Goal: Information Seeking & Learning: Learn about a topic

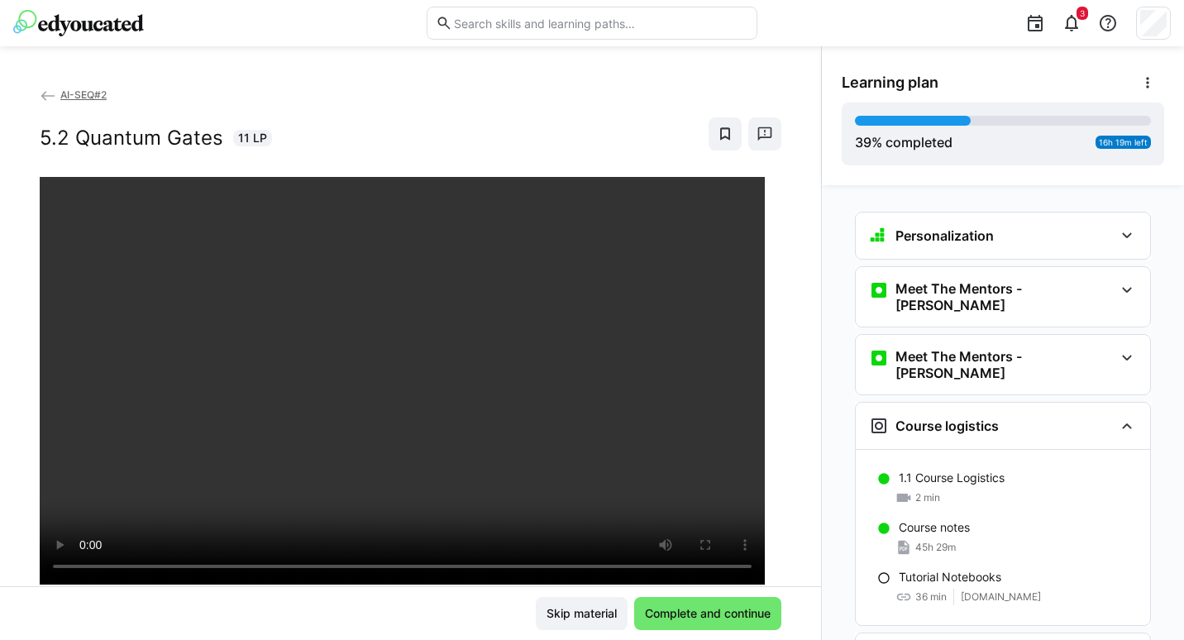
scroll to position [3119, 0]
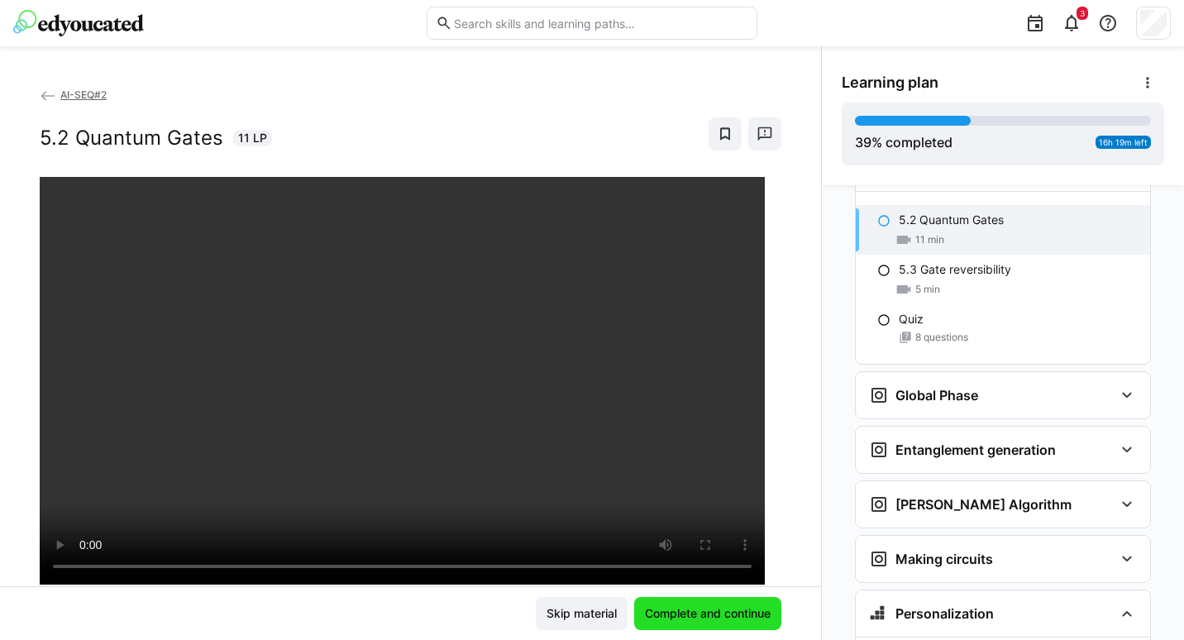
click at [652, 628] on span "Complete and continue" at bounding box center [707, 613] width 147 height 33
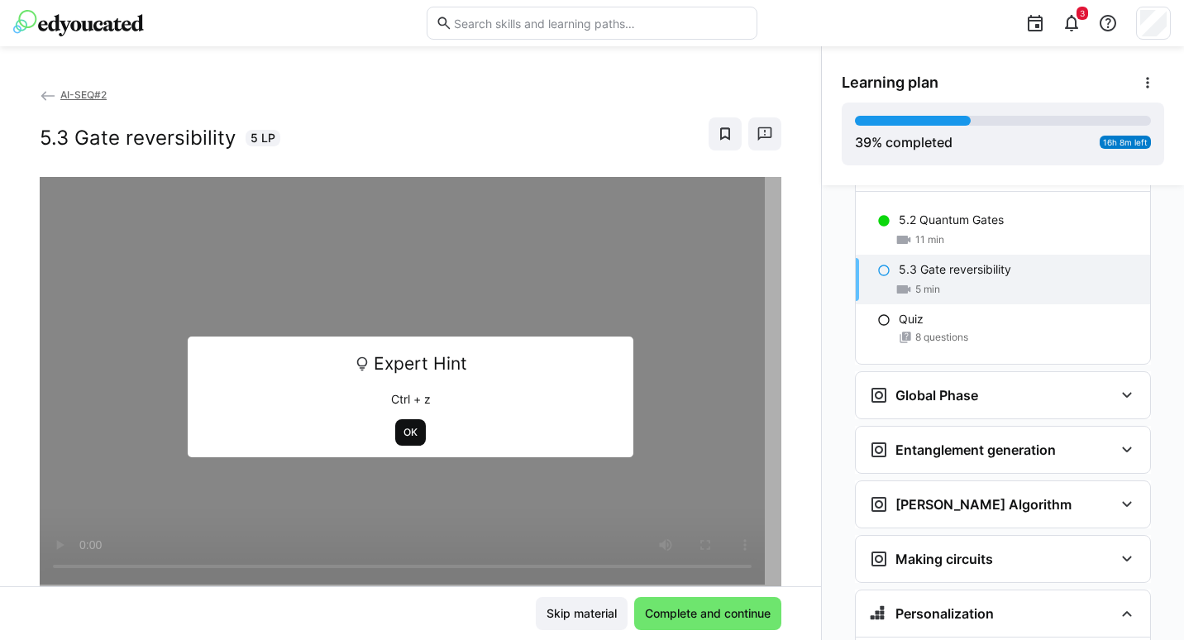
click at [407, 434] on span "OK" at bounding box center [410, 432] width 17 height 13
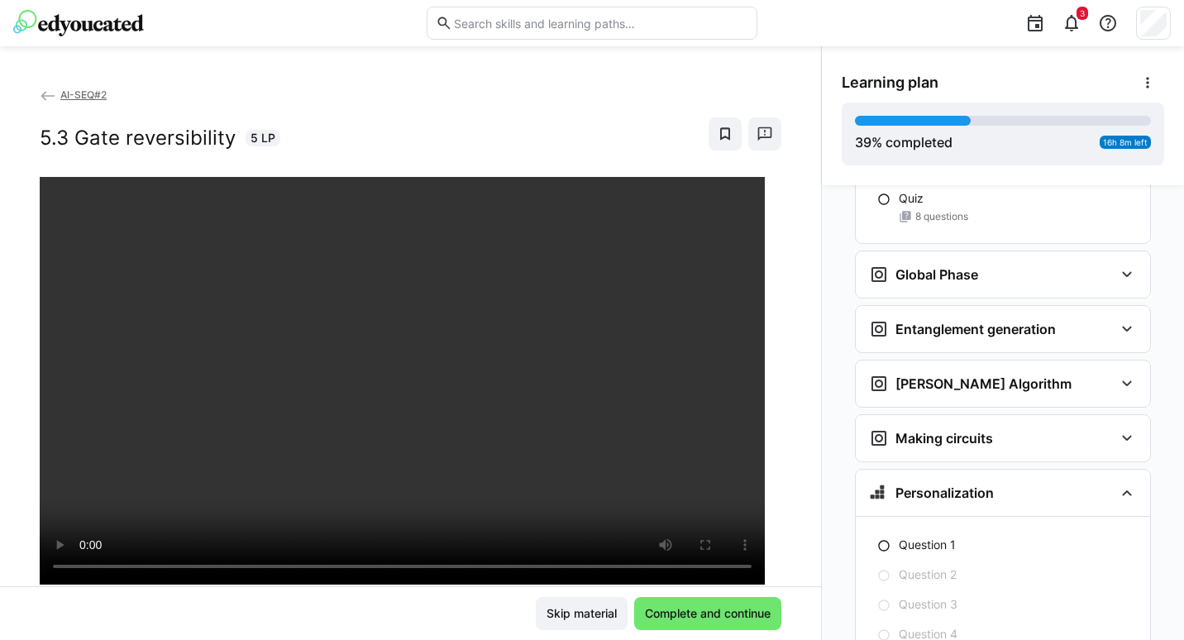
scroll to position [3243, 0]
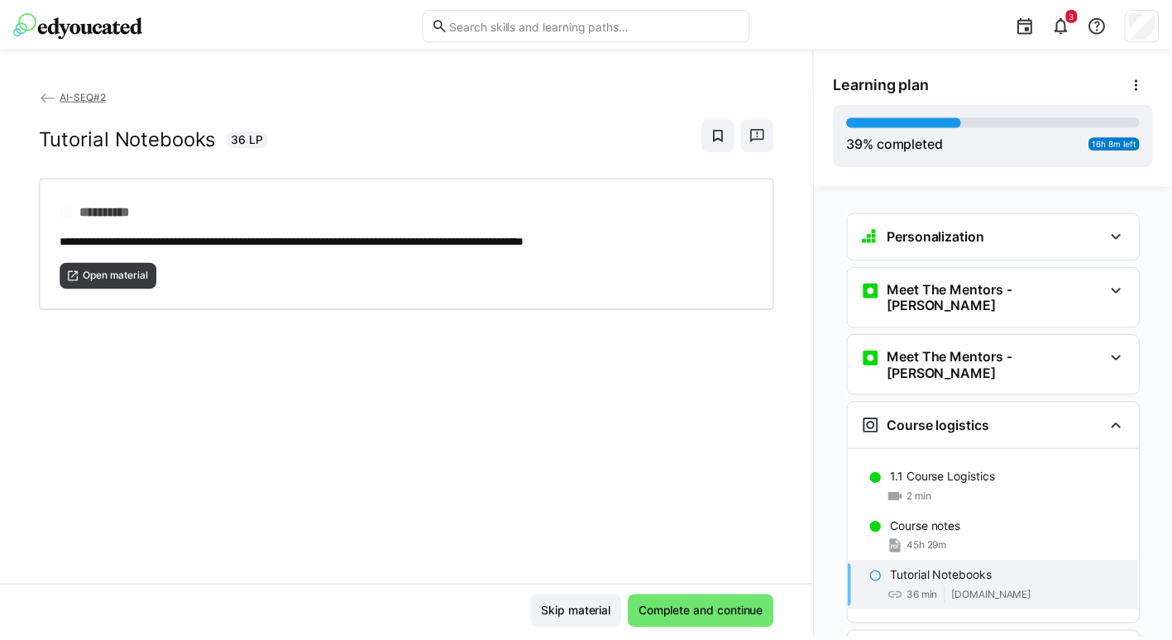
scroll to position [190, 0]
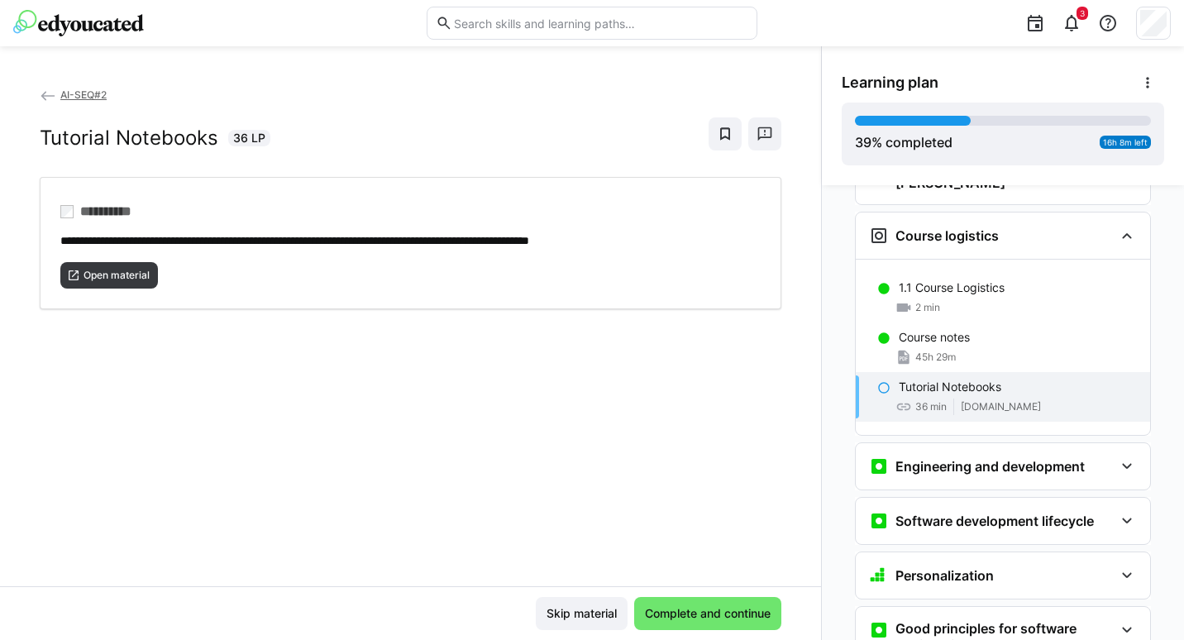
click at [66, 91] on span "AI-SEQ#2" at bounding box center [83, 94] width 46 height 12
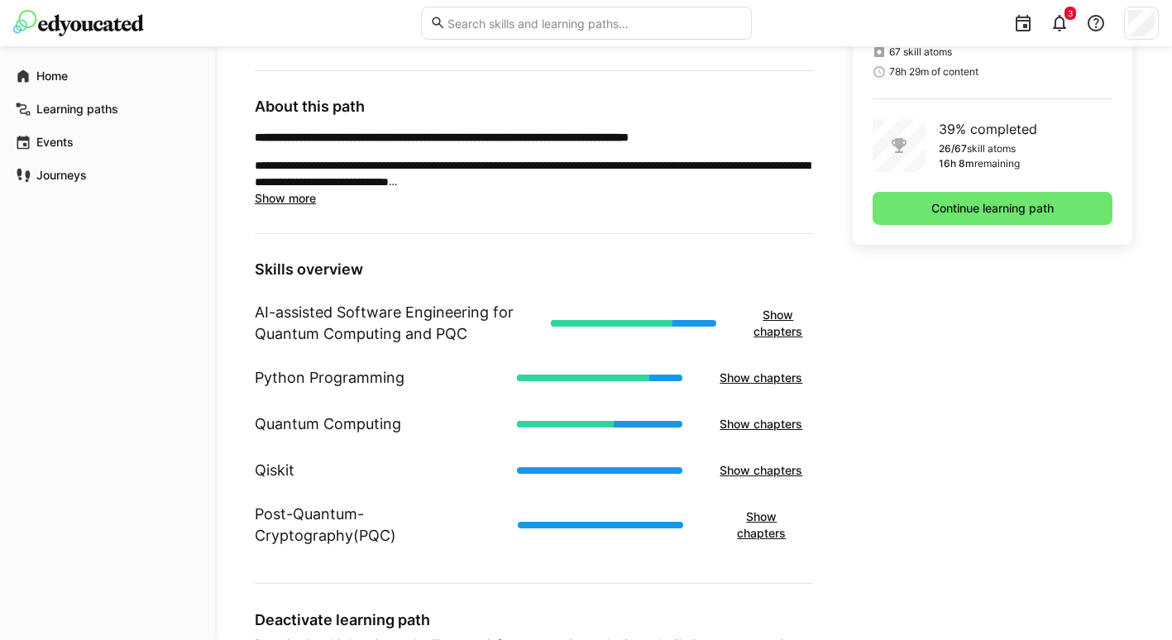
scroll to position [483, 0]
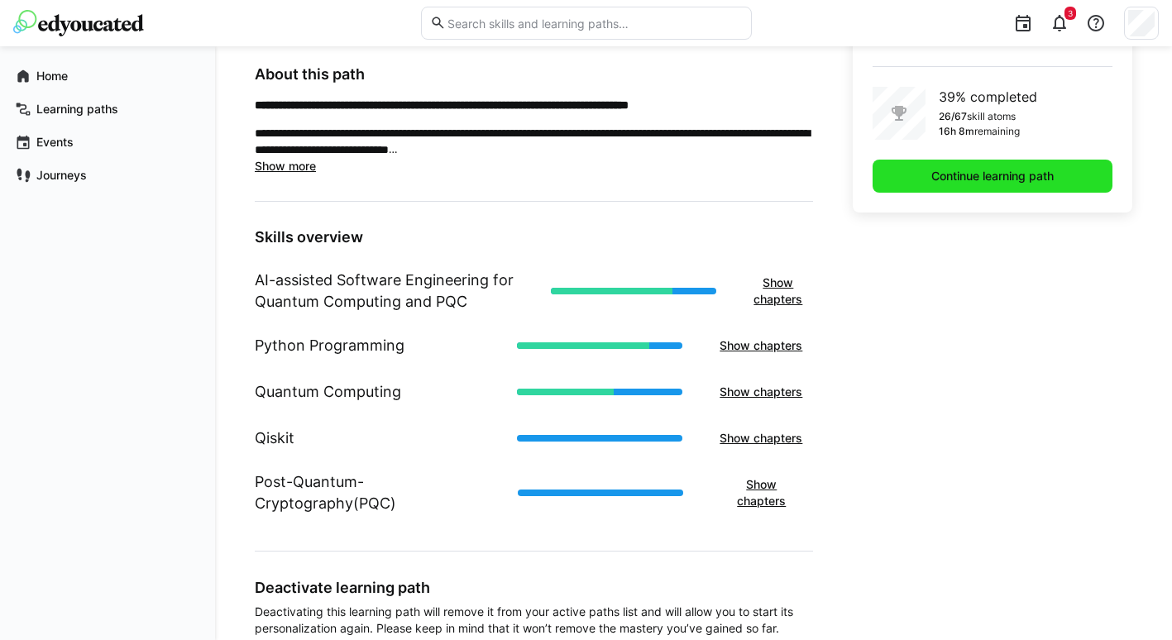
click at [969, 176] on span "Continue learning path" at bounding box center [992, 176] width 127 height 17
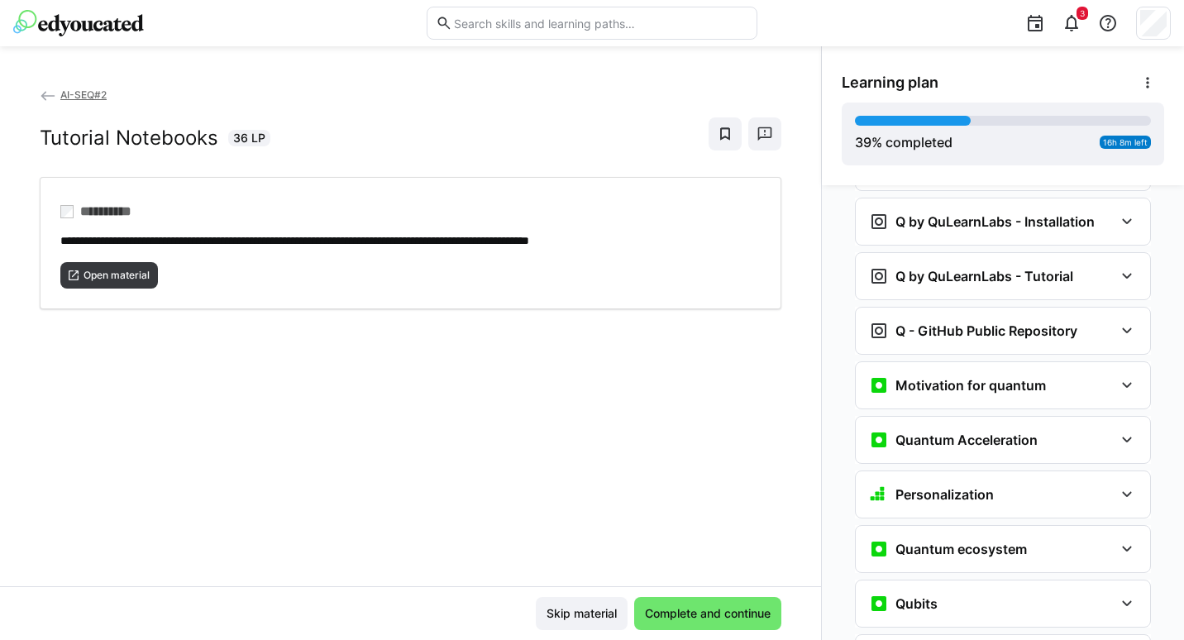
scroll to position [1712, 0]
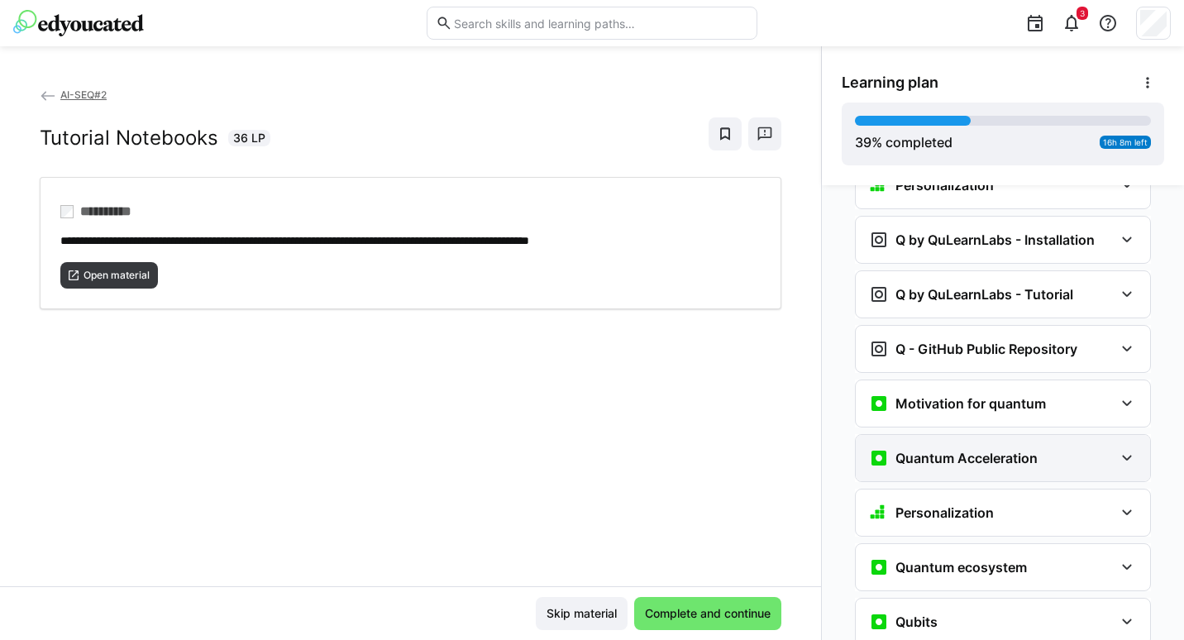
click at [1107, 435] on div "Quantum Acceleration" at bounding box center [1003, 458] width 294 height 46
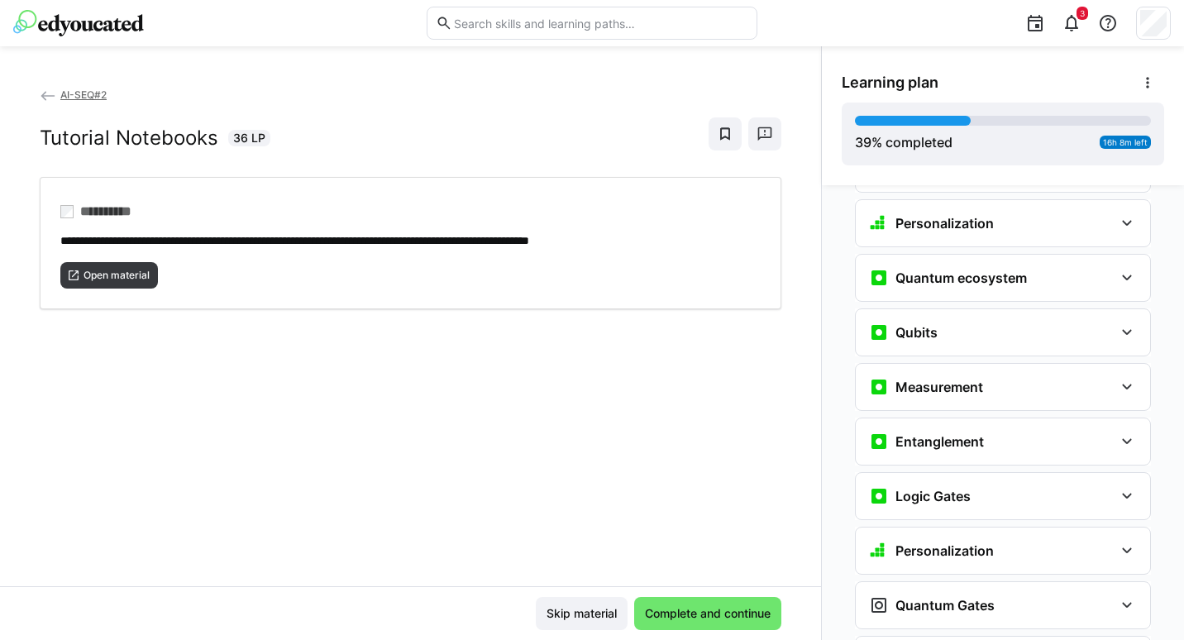
scroll to position [2081, 0]
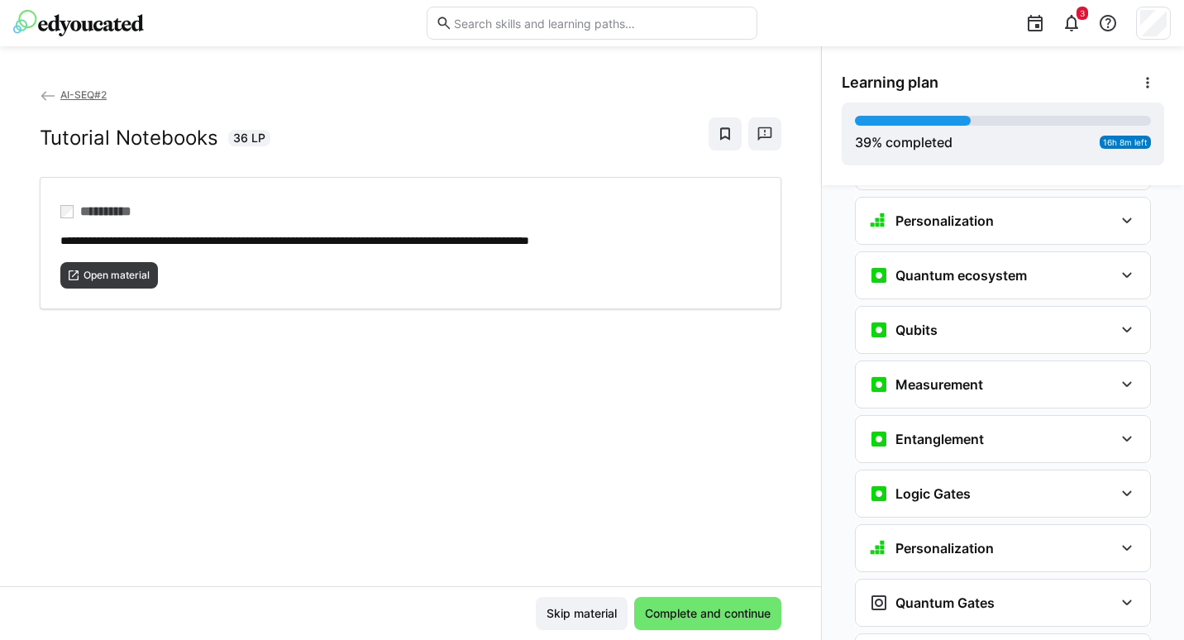
click at [1001, 272] on div "Quantum ecosystem 3.3 Ecosystem 2 min" at bounding box center [1003, 275] width 296 height 48
click at [1004, 265] on div "Quantum ecosystem" at bounding box center [1003, 275] width 294 height 46
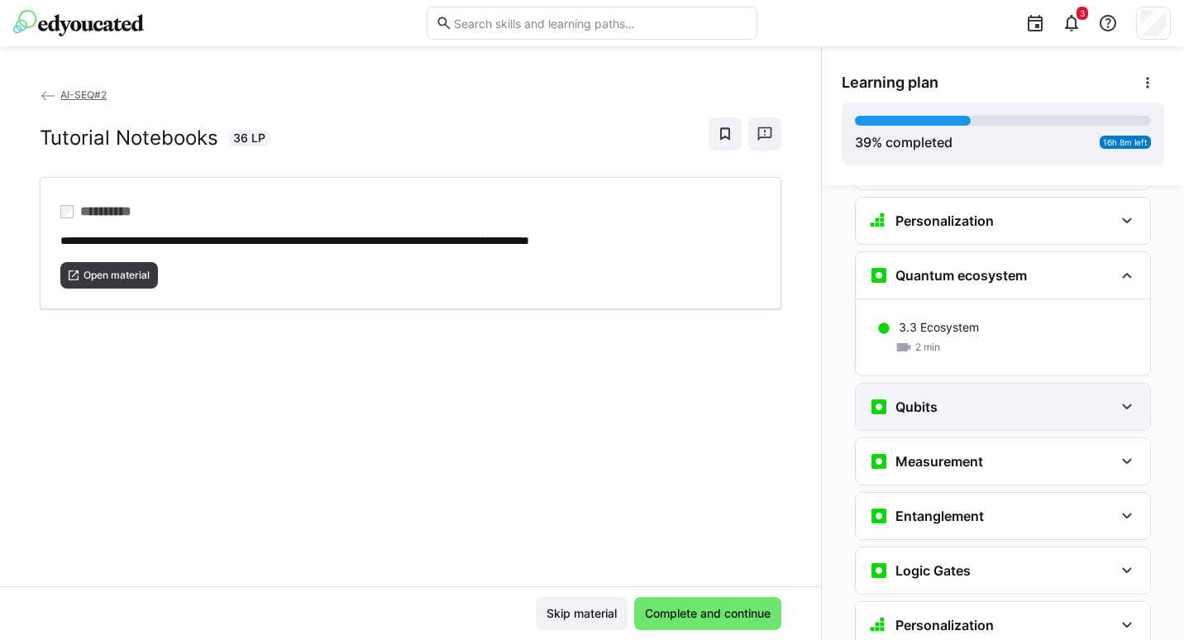
click at [975, 397] on div "Qubits" at bounding box center [991, 407] width 245 height 20
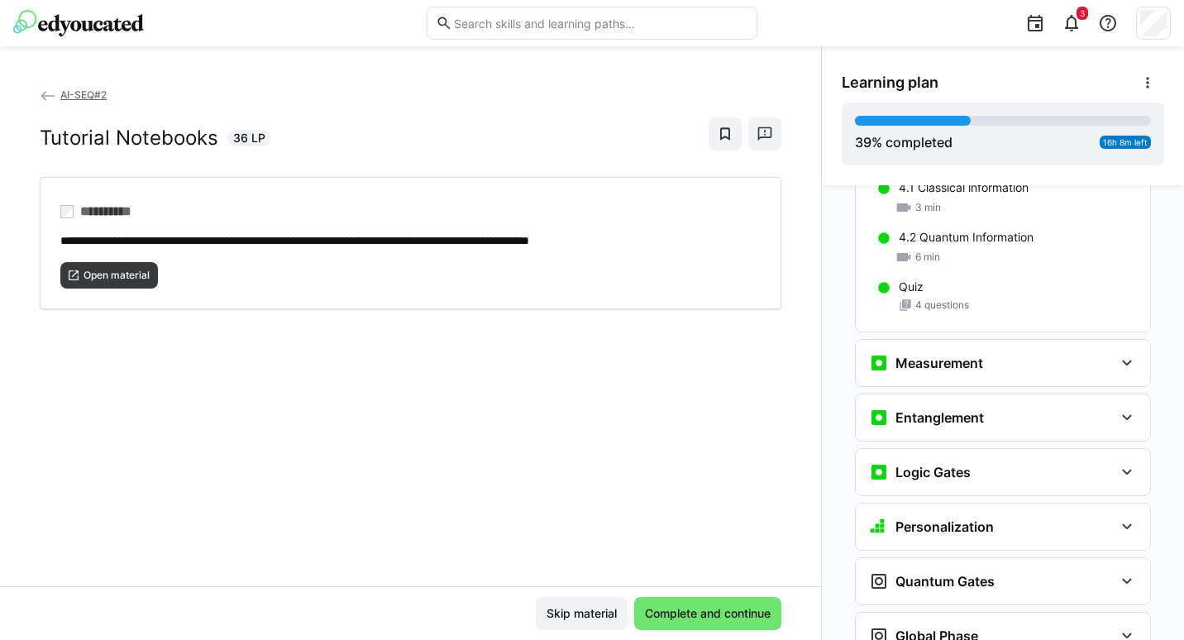
scroll to position [2363, 0]
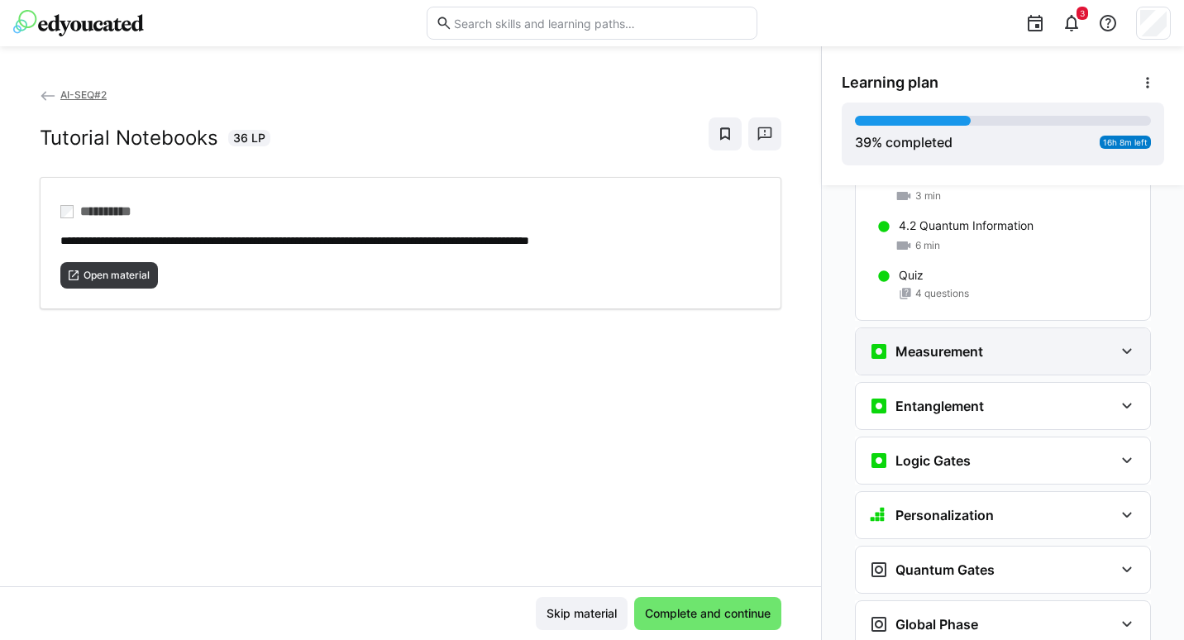
click at [992, 342] on div "Measurement" at bounding box center [991, 352] width 245 height 20
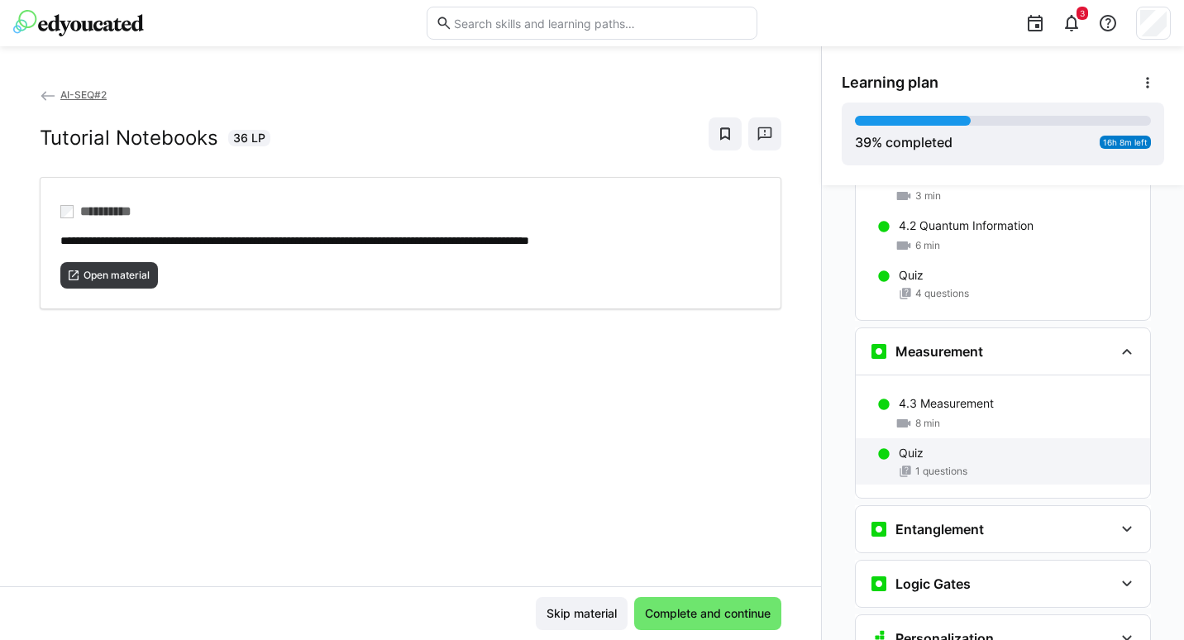
click at [940, 445] on div "Quiz" at bounding box center [1018, 453] width 238 height 17
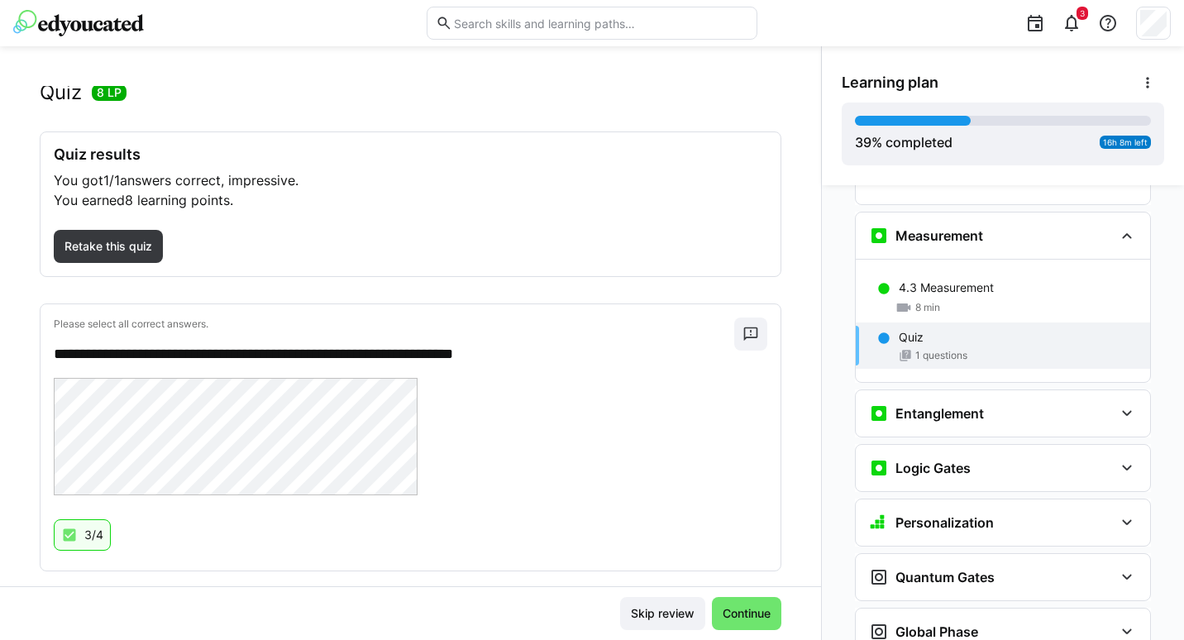
scroll to position [36, 0]
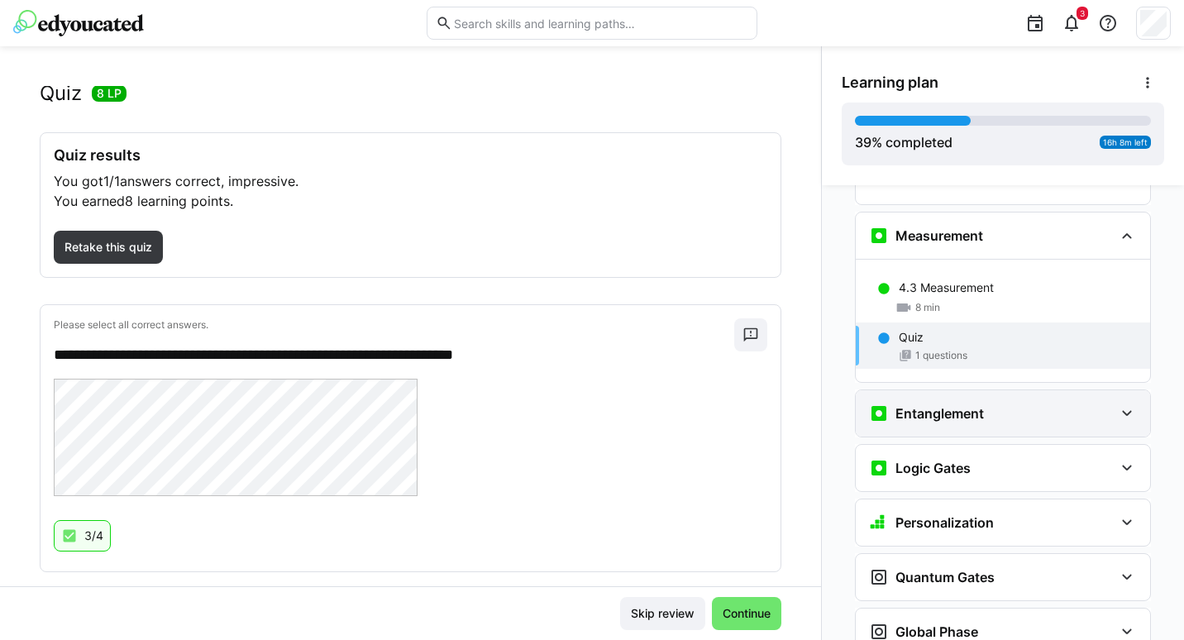
click at [949, 405] on h3 "Entanglement" at bounding box center [940, 413] width 88 height 17
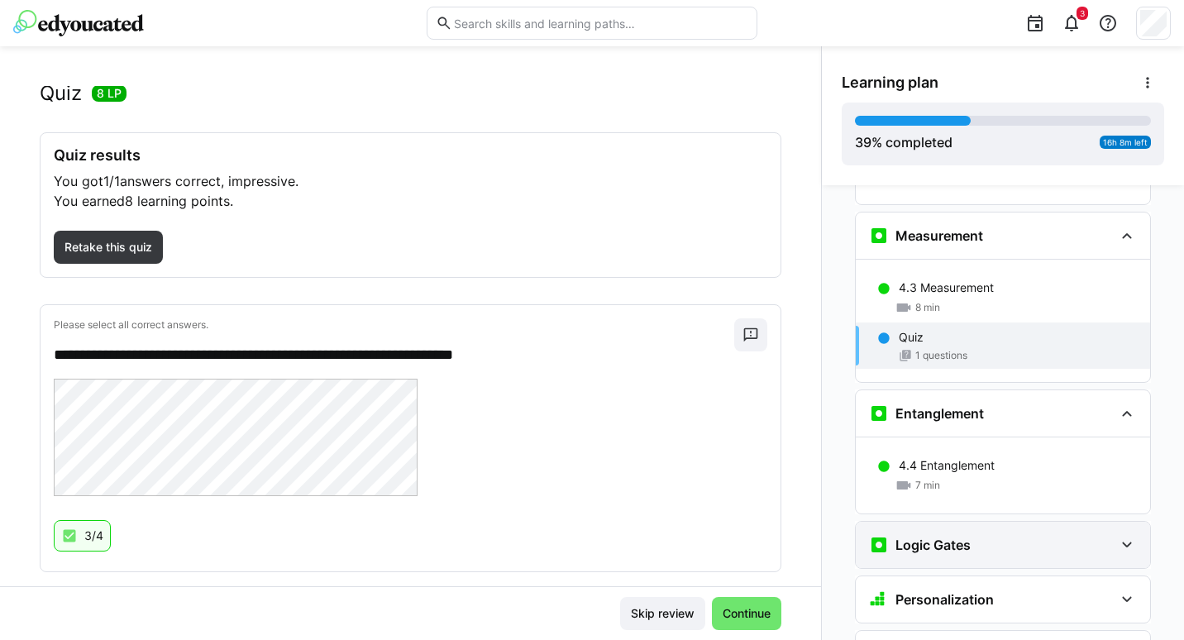
click at [933, 537] on h3 "Logic Gates" at bounding box center [933, 545] width 75 height 17
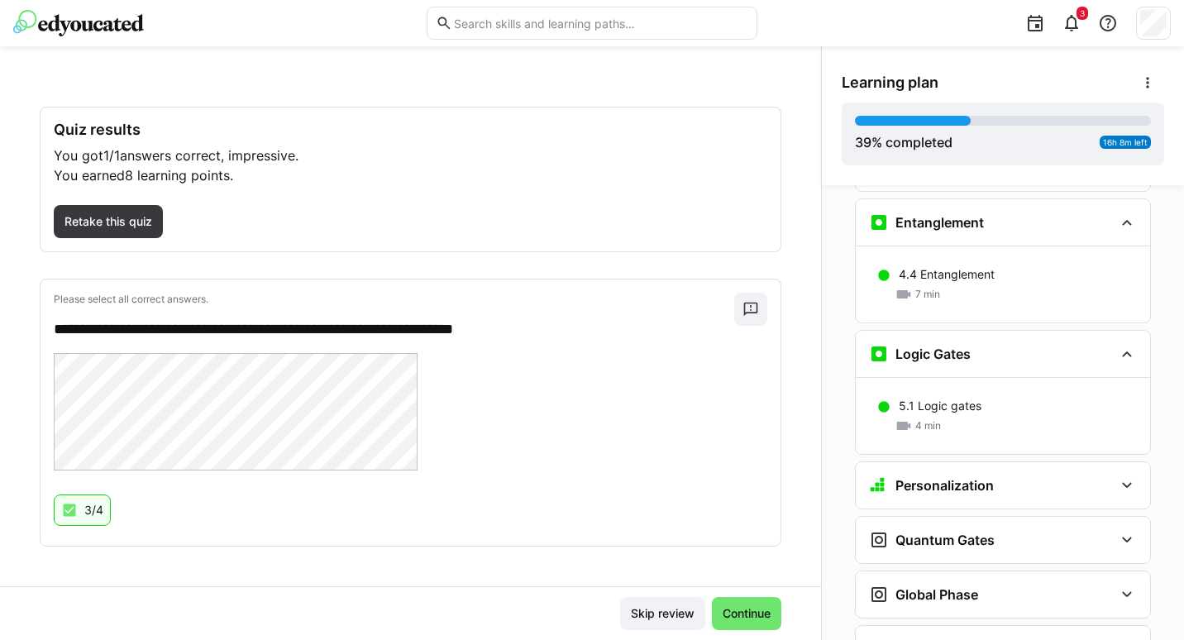
scroll to position [2651, 0]
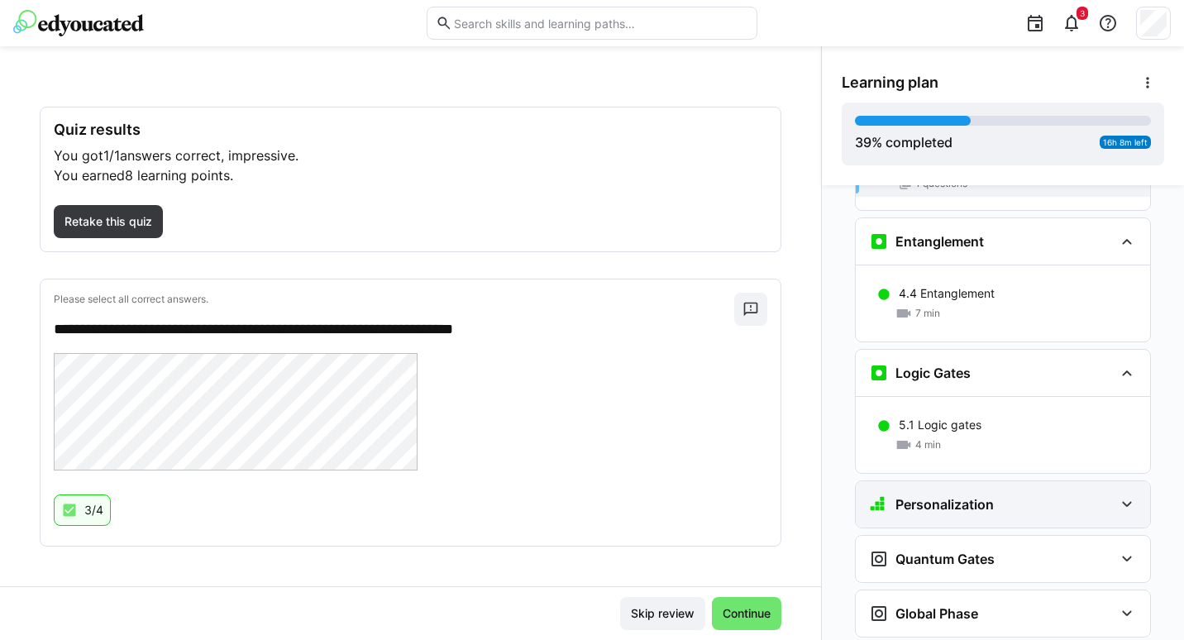
click at [1011, 481] on div "Personalization" at bounding box center [1003, 504] width 294 height 46
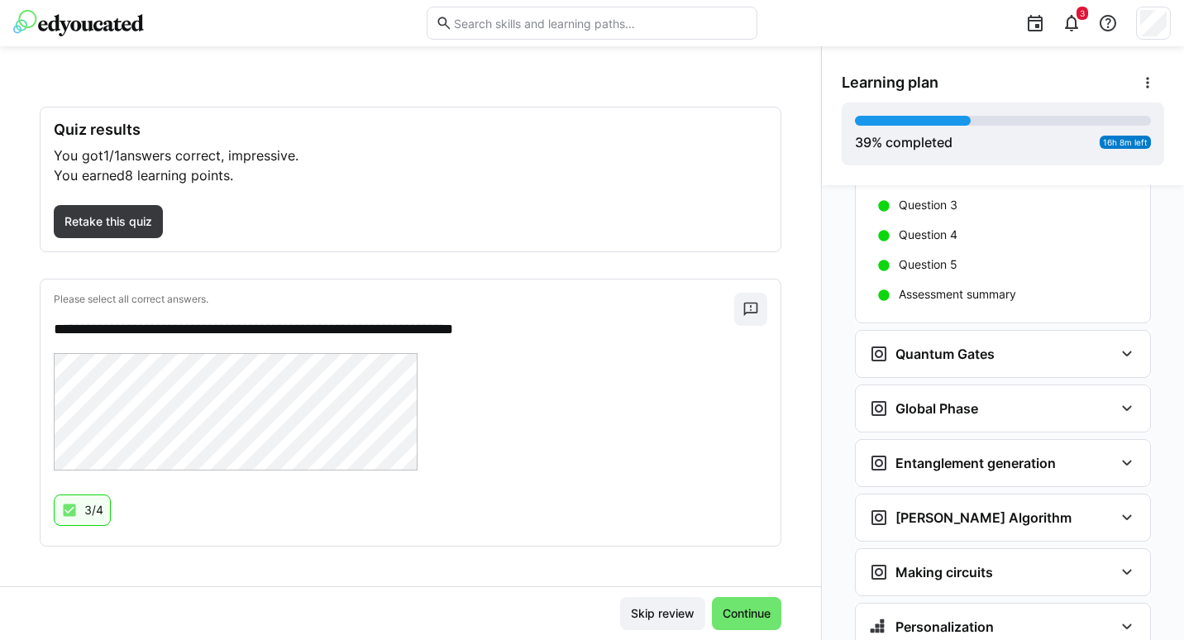
scroll to position [3098, 0]
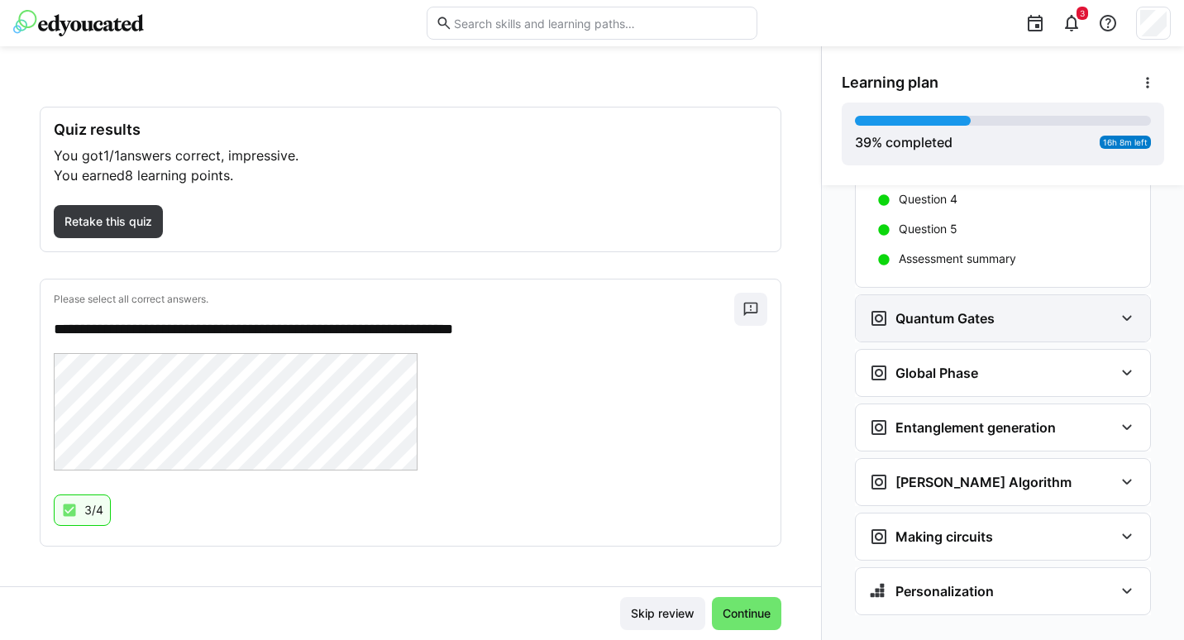
click at [996, 305] on div "Quantum Gates" at bounding box center [1003, 318] width 294 height 46
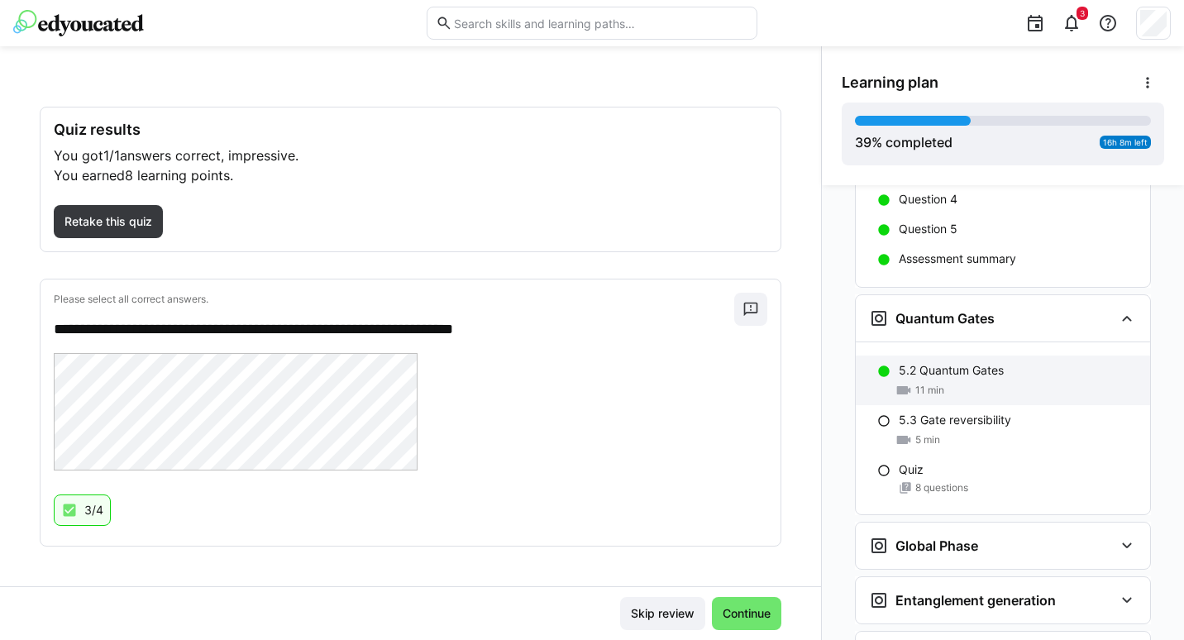
click at [964, 356] on div "5.2 Quantum Gates 11 min" at bounding box center [1003, 381] width 294 height 50
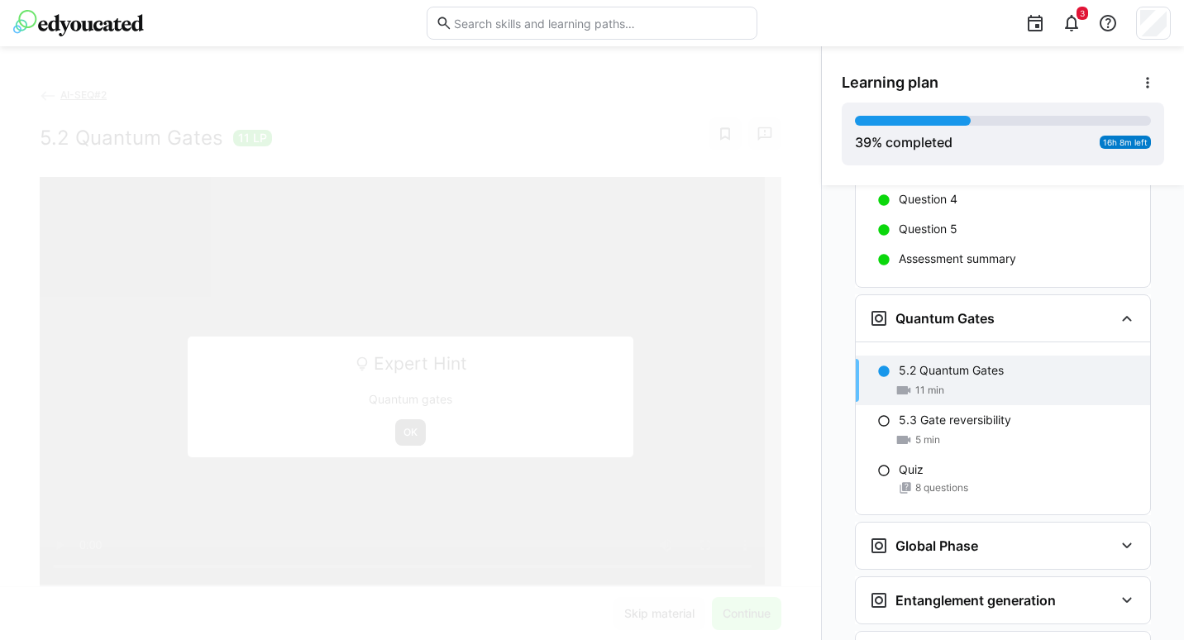
scroll to position [3180, 0]
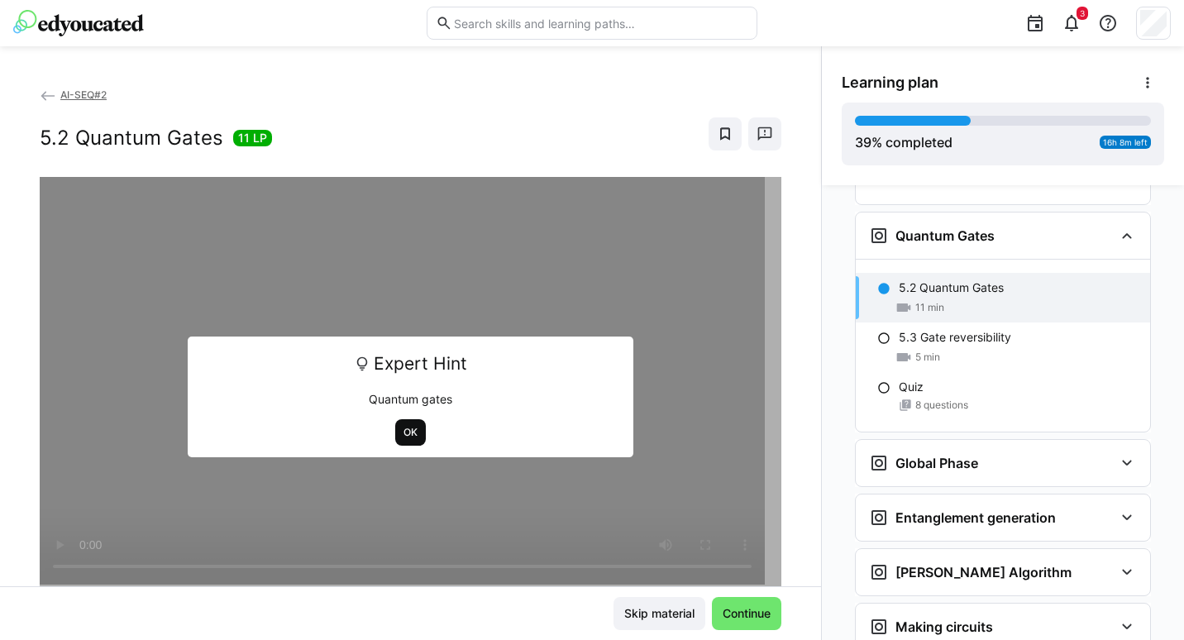
click at [396, 440] on span "OK" at bounding box center [410, 432] width 31 height 26
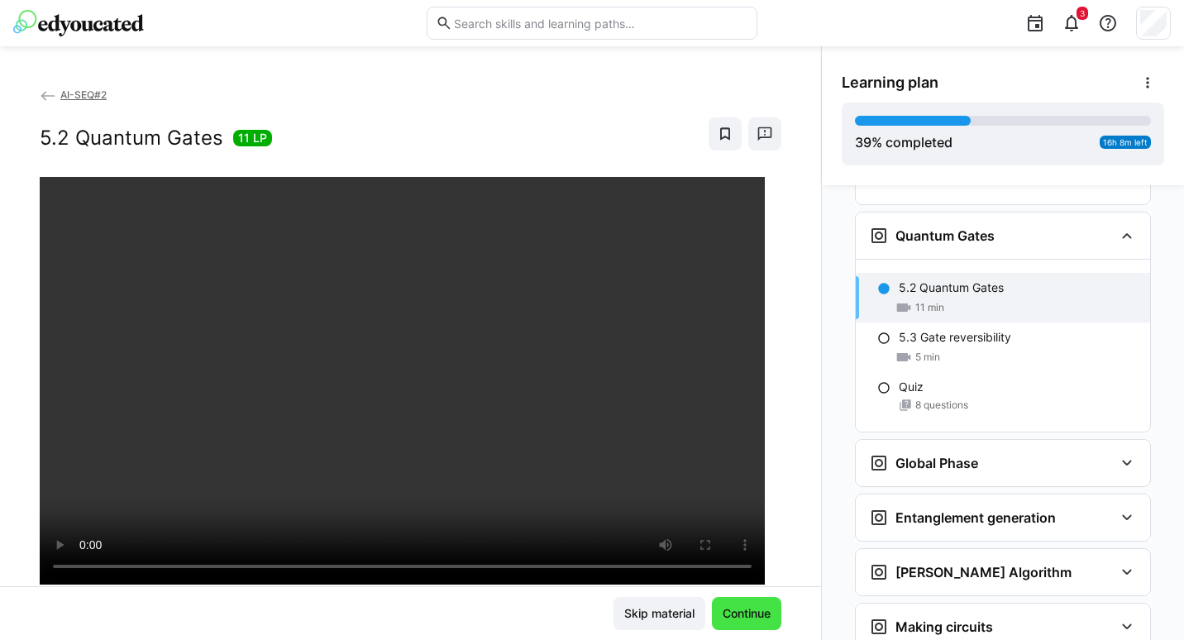
click at [721, 611] on span "Continue" at bounding box center [746, 613] width 53 height 17
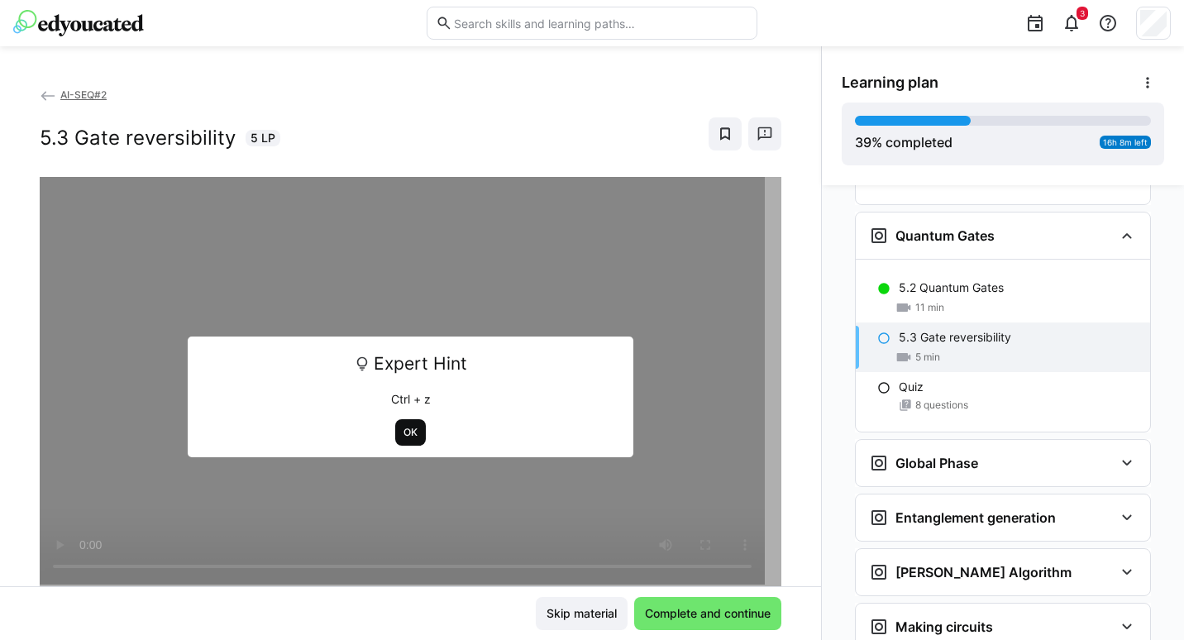
click at [404, 441] on span "OK" at bounding box center [410, 432] width 31 height 26
